Goal: Check status

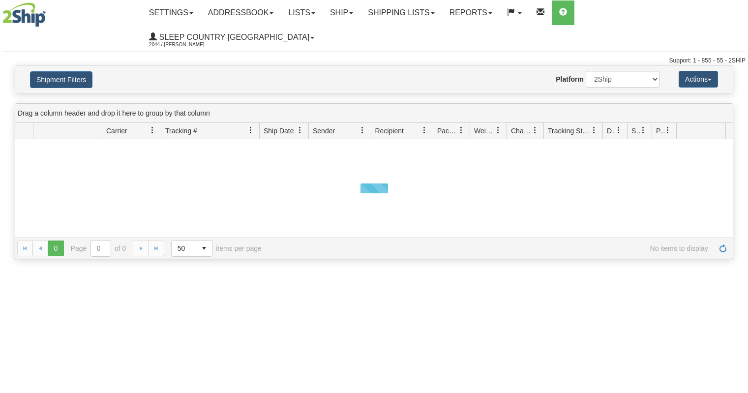
click at [85, 71] on button "Shipment Filters" at bounding box center [61, 79] width 62 height 17
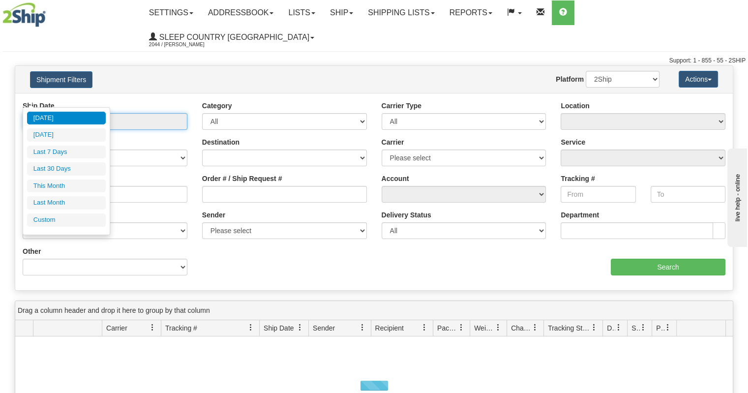
click at [94, 113] on input "From [DATE] To [DATE]" at bounding box center [105, 121] width 165 height 17
click at [79, 171] on li "Last 30 Days" at bounding box center [66, 168] width 79 height 13
type input "From [DATE] To [DATE]"
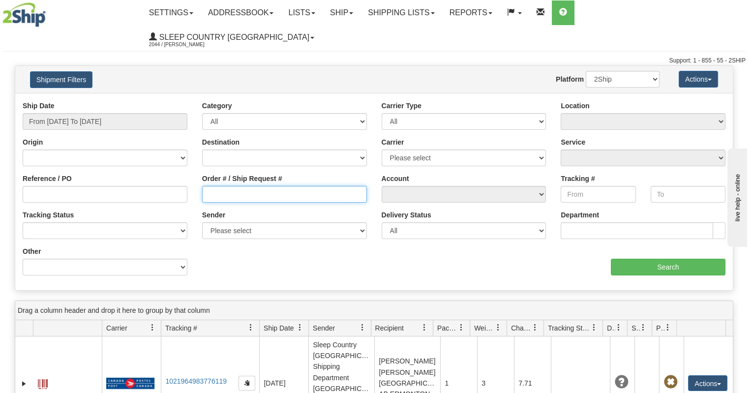
click at [222, 186] on input "Order # / Ship Request #" at bounding box center [284, 194] width 165 height 17
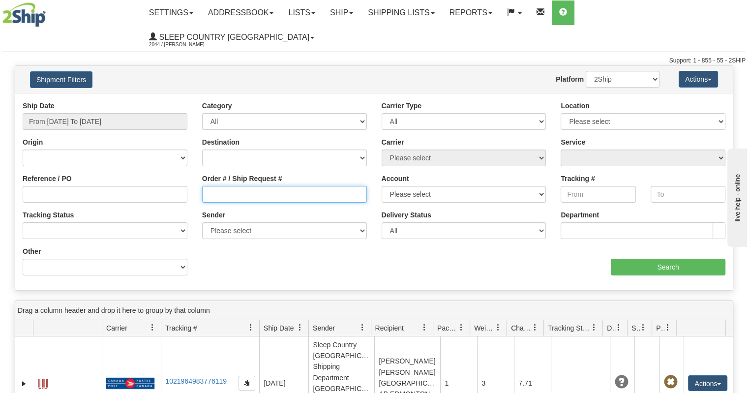
paste input "9002I112081"
type input "9002I112081"
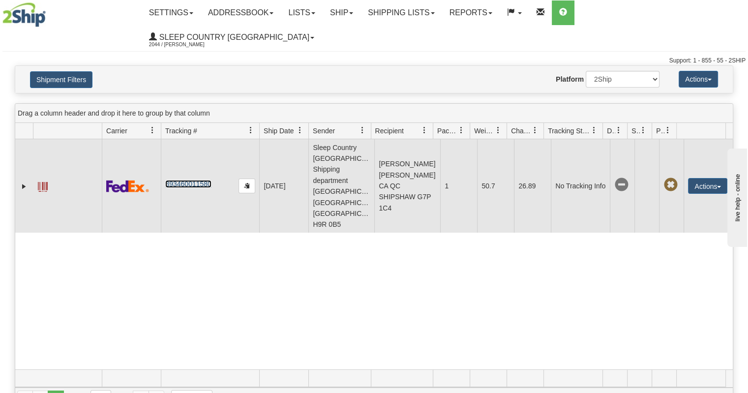
click at [195, 180] on link "393460011580" at bounding box center [188, 184] width 46 height 8
